Goal: Information Seeking & Learning: Learn about a topic

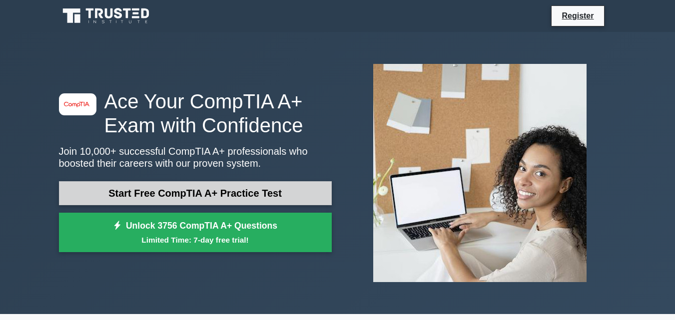
click at [228, 190] on link "Start Free CompTIA A+ Practice Test" at bounding box center [195, 193] width 273 height 24
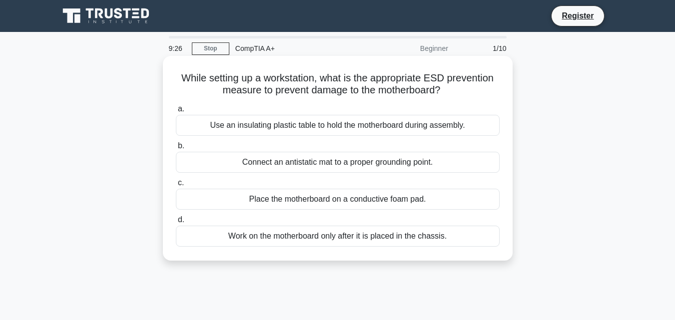
click at [383, 129] on div "Use an insulating plastic table to hold the motherboard during assembly." at bounding box center [338, 125] width 324 height 21
click at [176, 112] on input "a. Use an insulating plastic table to hold the motherboard during assembly." at bounding box center [176, 109] width 0 height 6
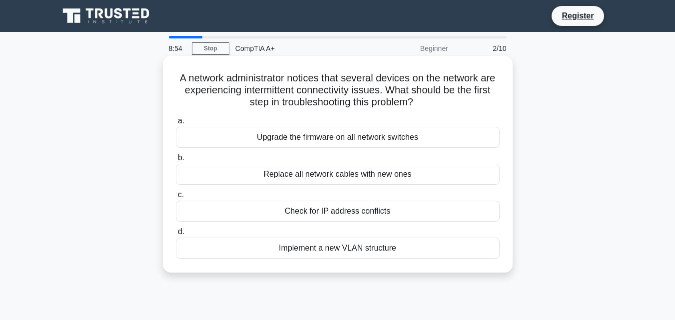
click at [380, 215] on div "Check for IP address conflicts" at bounding box center [338, 211] width 324 height 21
click at [176, 198] on input "c. Check for IP address conflicts" at bounding box center [176, 195] width 0 height 6
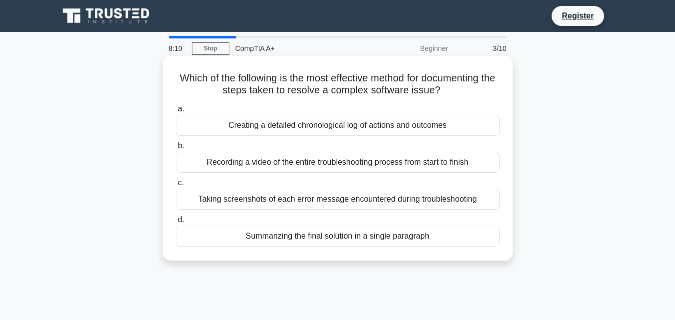
click at [419, 124] on div "Creating a detailed chronological log of actions and outcomes" at bounding box center [338, 125] width 324 height 21
click at [176, 112] on input "a. Creating a detailed chronological log of actions and outcomes" at bounding box center [176, 109] width 0 height 6
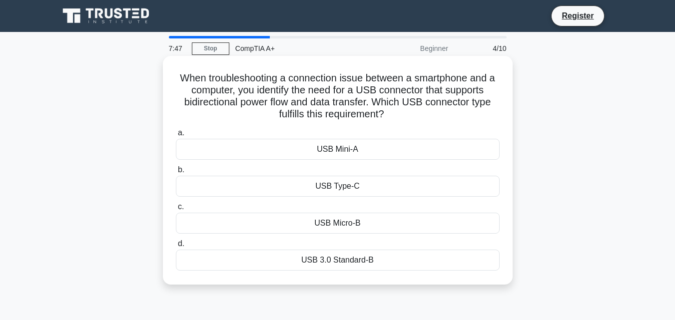
click at [338, 191] on div "USB Type-C" at bounding box center [338, 186] width 324 height 21
click at [176, 173] on input "b. USB Type-C" at bounding box center [176, 170] width 0 height 6
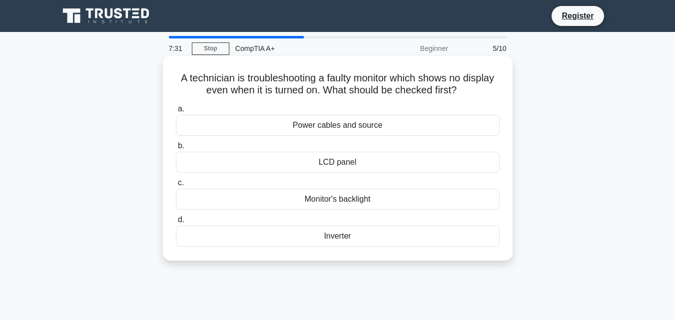
click at [352, 132] on div "Power cables and source" at bounding box center [338, 125] width 324 height 21
click at [176, 112] on input "a. Power cables and source" at bounding box center [176, 109] width 0 height 6
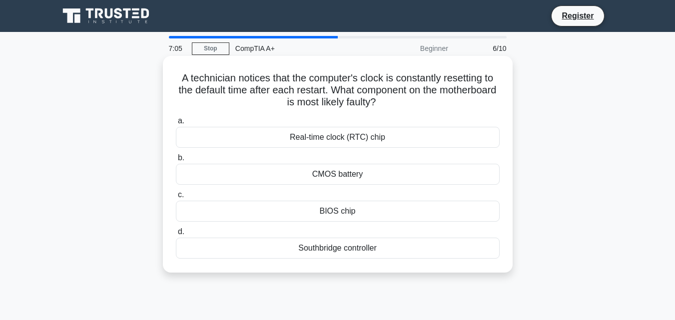
click at [354, 173] on div "CMOS battery" at bounding box center [338, 174] width 324 height 21
click at [176, 161] on input "b. CMOS battery" at bounding box center [176, 158] width 0 height 6
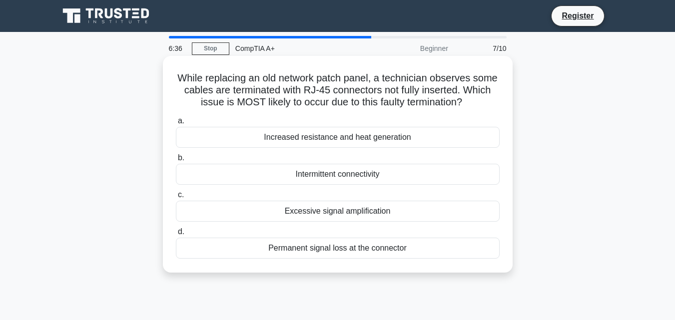
click at [369, 249] on div "Permanent signal loss at the connector" at bounding box center [338, 248] width 324 height 21
click at [176, 235] on input "d. Permanent signal loss at the connector" at bounding box center [176, 232] width 0 height 6
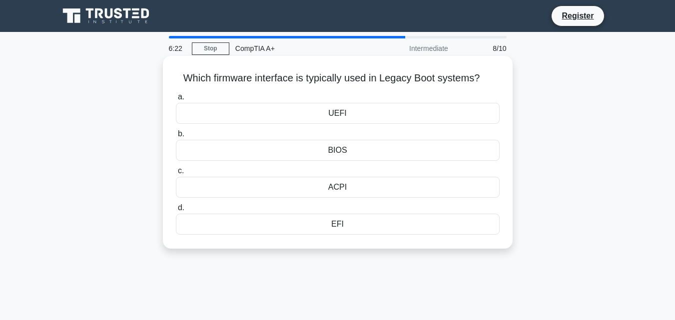
click at [344, 151] on div "BIOS" at bounding box center [338, 150] width 324 height 21
click at [176, 137] on input "b. BIOS" at bounding box center [176, 134] width 0 height 6
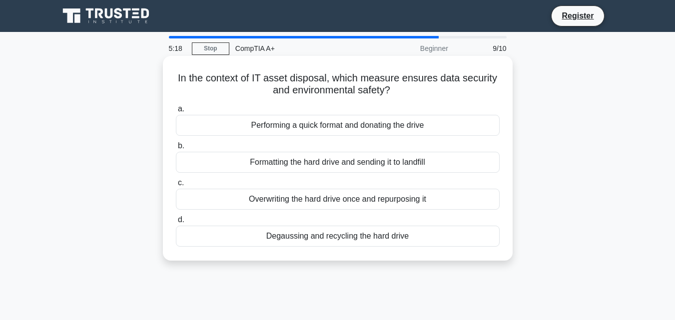
click at [399, 165] on div "Formatting the hard drive and sending it to landfill" at bounding box center [338, 162] width 324 height 21
click at [176, 149] on input "b. Formatting the hard drive and sending it to landfill" at bounding box center [176, 146] width 0 height 6
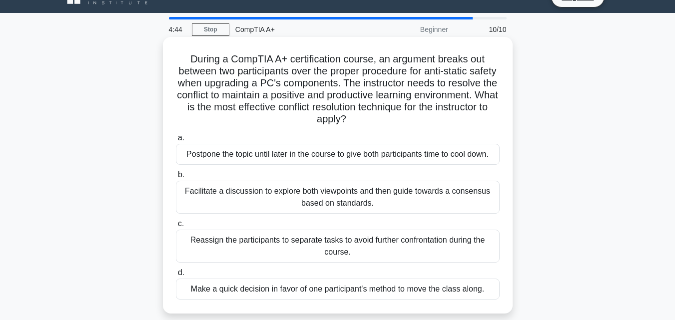
scroll to position [83, 0]
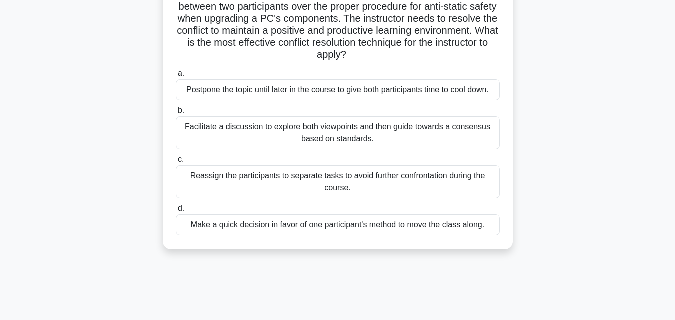
click at [423, 92] on div "Postpone the topic until later in the course to give both participants time to …" at bounding box center [338, 89] width 324 height 21
click at [176, 77] on input "a. Postpone the topic until later in the course to give both participants time …" at bounding box center [176, 73] width 0 height 6
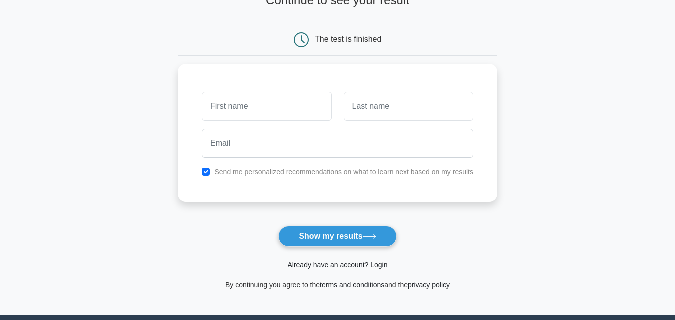
scroll to position [83, 0]
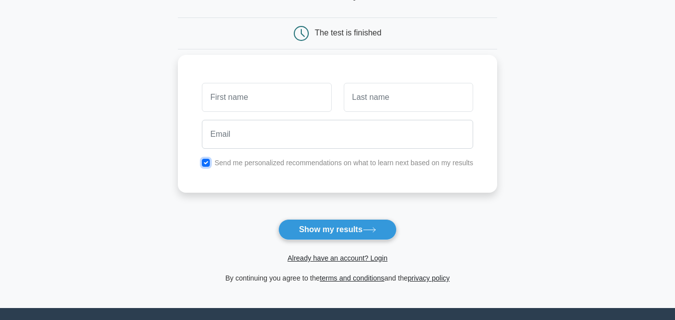
click at [207, 163] on input "checkbox" at bounding box center [206, 163] width 8 height 8
checkbox input "false"
click at [266, 96] on input "text" at bounding box center [266, 97] width 129 height 29
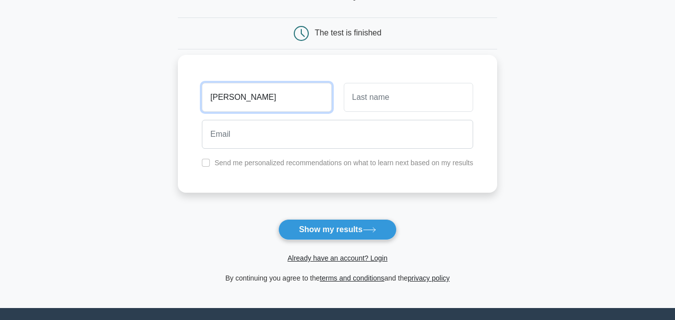
type input "[PERSON_NAME]"
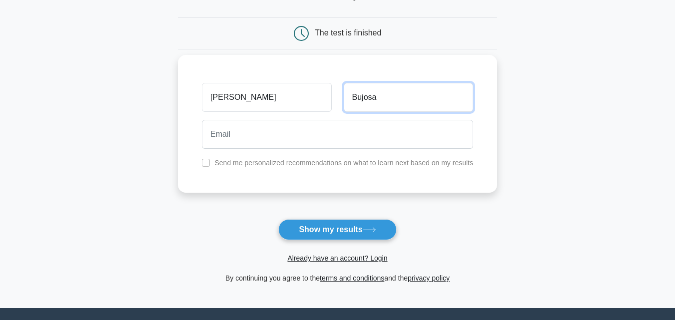
type input "Bujosa"
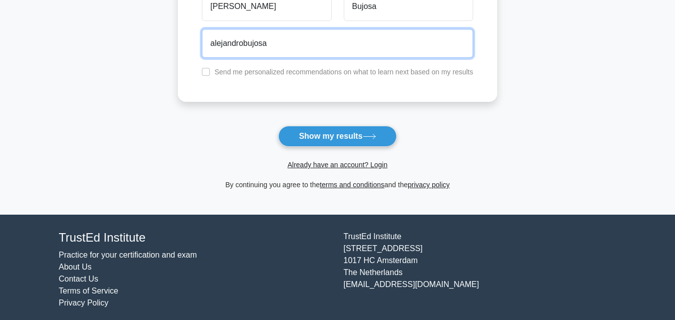
scroll to position [0, 0]
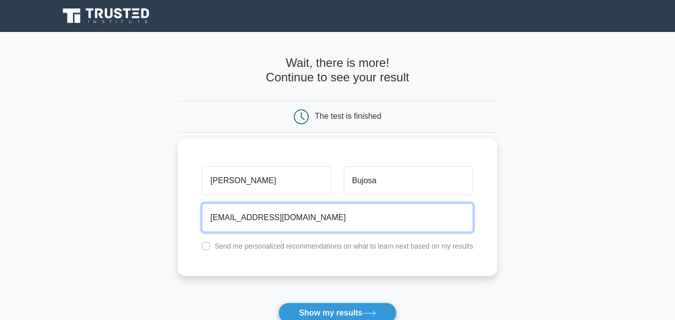
click at [297, 217] on input "alejandrobujosa@bujosa.com" at bounding box center [337, 217] width 271 height 29
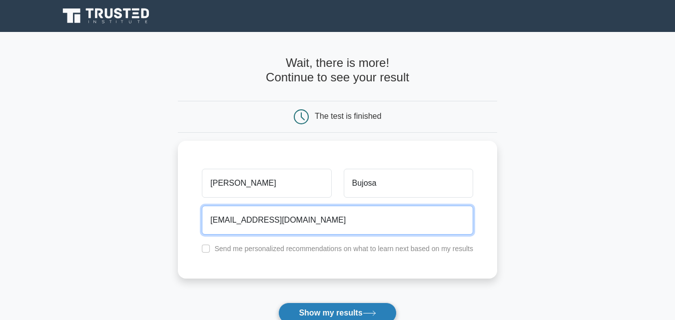
type input "alejandrobujosa@gmail.com"
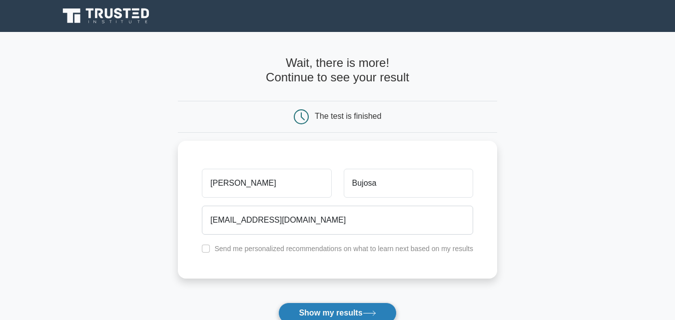
click at [319, 312] on button "Show my results" at bounding box center [337, 313] width 118 height 21
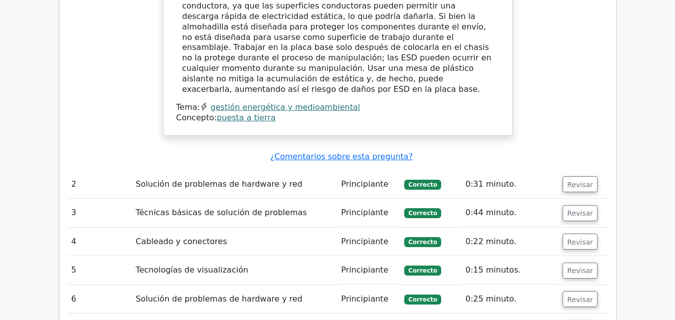
scroll to position [1236, 0]
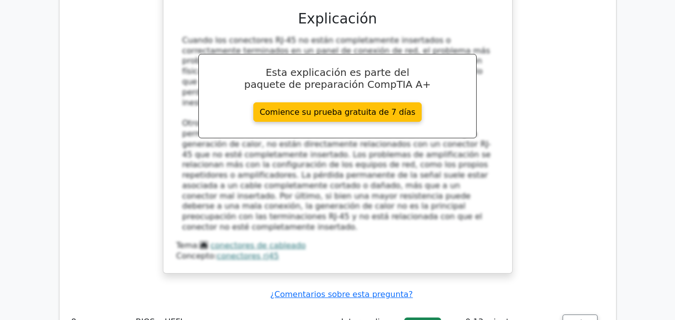
scroll to position [1821, 0]
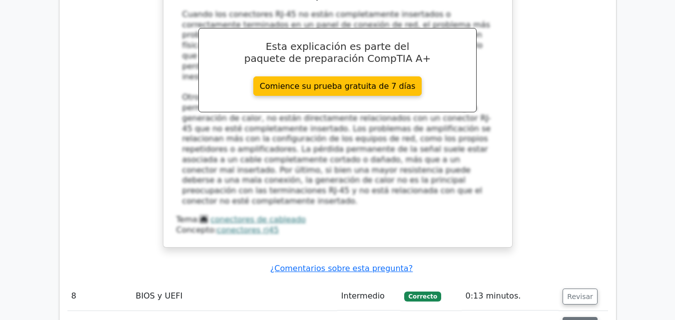
click at [583, 320] on font "Revisar" at bounding box center [580, 325] width 26 height 8
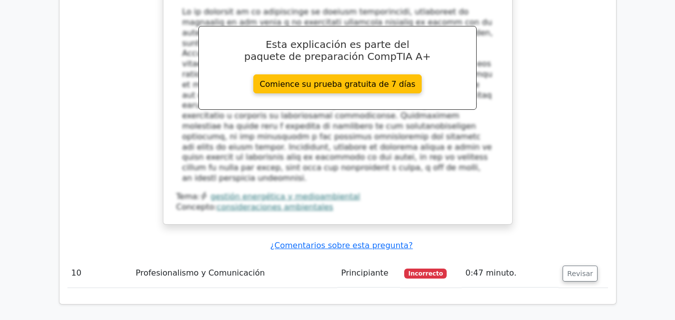
scroll to position [2370, 0]
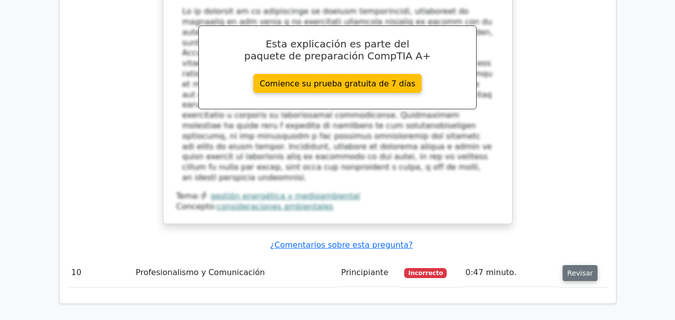
click at [574, 269] on font "Revisar" at bounding box center [580, 273] width 26 height 8
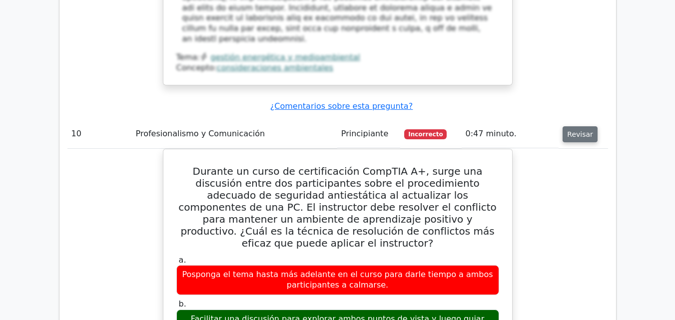
scroll to position [2512, 0]
